Goal: Check status: Check status

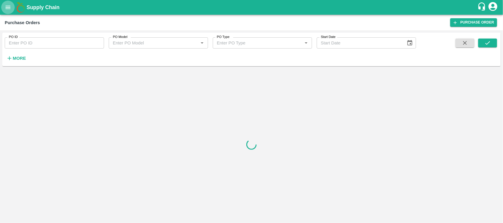
click at [10, 12] on button "open drawer" at bounding box center [8, 8] width 14 height 14
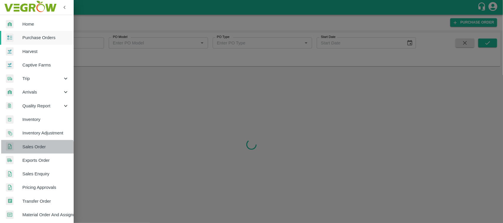
click at [35, 150] on link "Sales Order" at bounding box center [37, 147] width 74 height 14
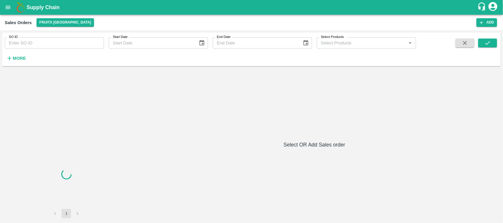
click at [40, 52] on div "SO ID SO ID Start Date Start Date End Date End Date Select Products Select Prod…" at bounding box center [208, 48] width 416 height 31
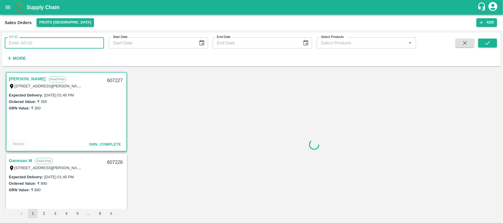
click at [37, 39] on input "SO ID" at bounding box center [54, 42] width 99 height 11
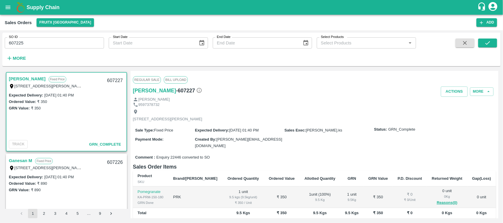
click at [487, 48] on span at bounding box center [487, 51] width 19 height 24
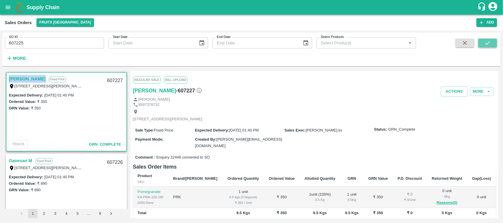
click at [487, 45] on icon "submit" at bounding box center [487, 43] width 6 height 6
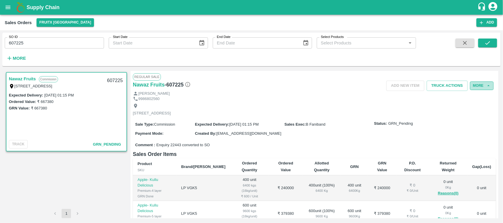
click at [476, 82] on button "More" at bounding box center [482, 86] width 24 height 9
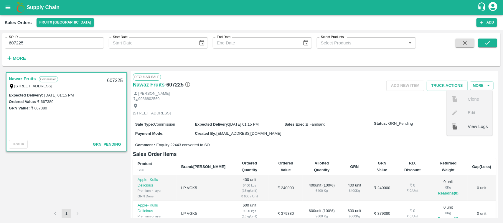
click at [366, 107] on div "[STREET_ADDRESS]" at bounding box center [314, 110] width 363 height 16
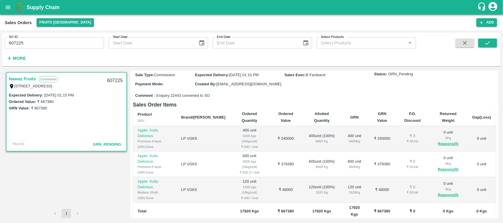
scroll to position [50, 0]
click at [82, 37] on input "607225" at bounding box center [54, 42] width 99 height 11
type input "607224"
click at [488, 42] on icon "submit" at bounding box center [487, 43] width 6 height 6
